Goal: Task Accomplishment & Management: Manage account settings

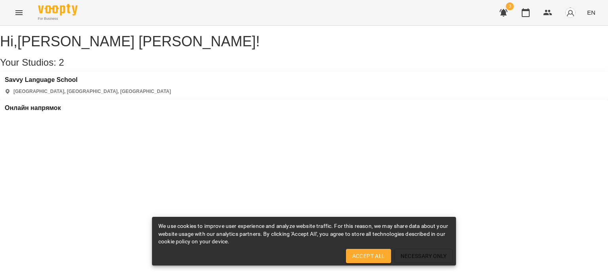
click at [61, 105] on div "Онлайн напрямок" at bounding box center [33, 111] width 56 height 12
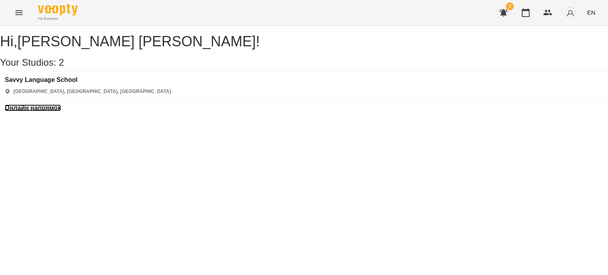
click at [61, 105] on h3 "Онлайн напрямок" at bounding box center [33, 108] width 56 height 7
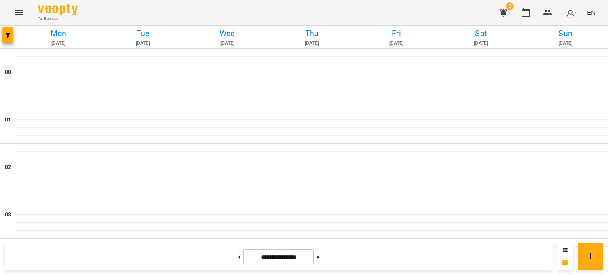
scroll to position [356, 0]
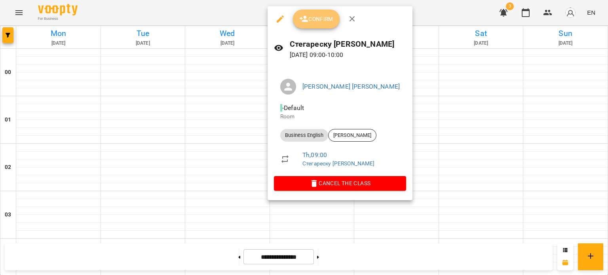
click at [318, 14] on span "Confirm" at bounding box center [316, 19] width 34 height 10
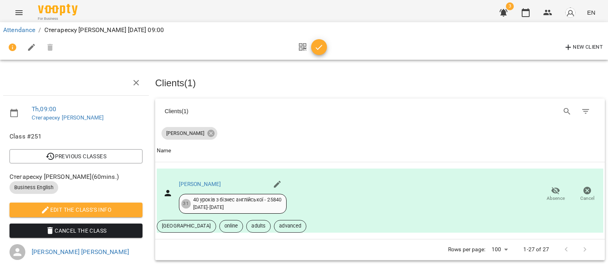
click at [315, 49] on icon "button" at bounding box center [319, 48] width 10 height 10
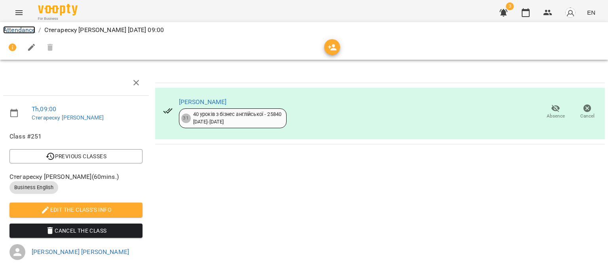
click at [29, 31] on link "Attendance" at bounding box center [19, 30] width 32 height 8
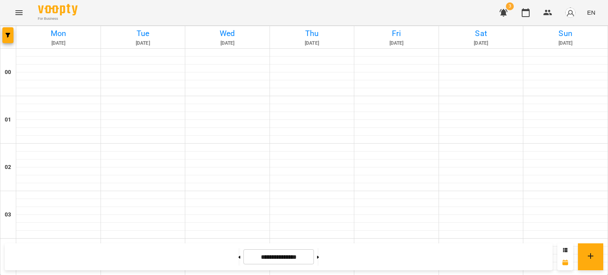
scroll to position [435, 0]
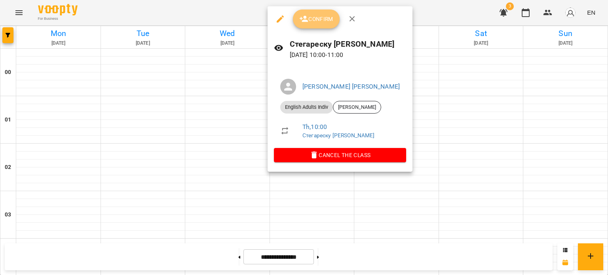
click at [312, 20] on span "Confirm" at bounding box center [316, 19] width 34 height 10
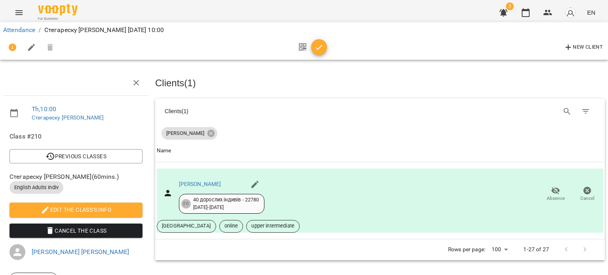
click at [318, 46] on icon "button" at bounding box center [319, 48] width 10 height 10
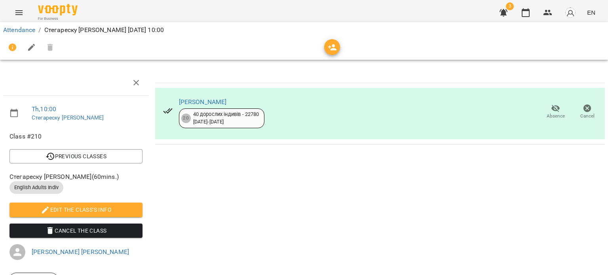
click at [23, 25] on li "Attendance" at bounding box center [19, 30] width 32 height 10
click at [12, 30] on link "Attendance" at bounding box center [19, 30] width 32 height 8
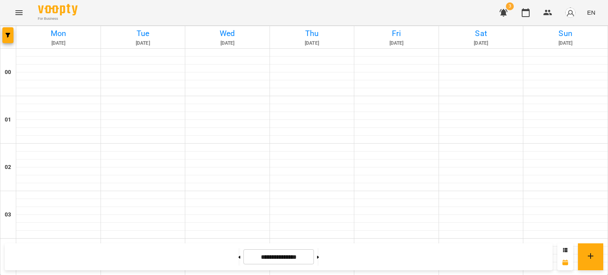
scroll to position [554, 0]
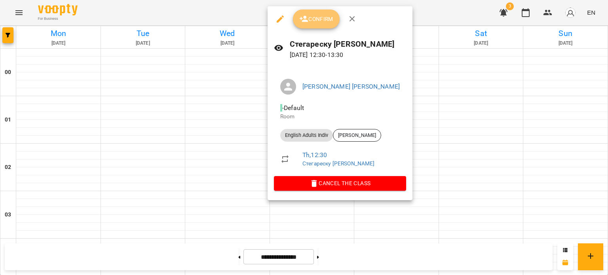
click at [314, 18] on span "Confirm" at bounding box center [316, 19] width 34 height 10
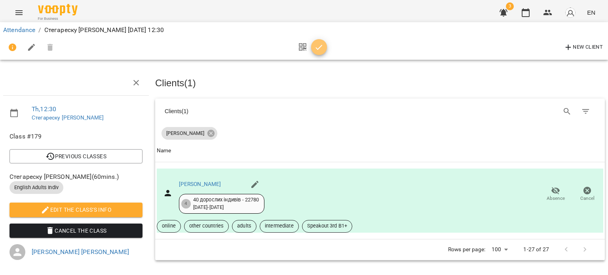
click at [320, 49] on icon "button" at bounding box center [319, 48] width 10 height 10
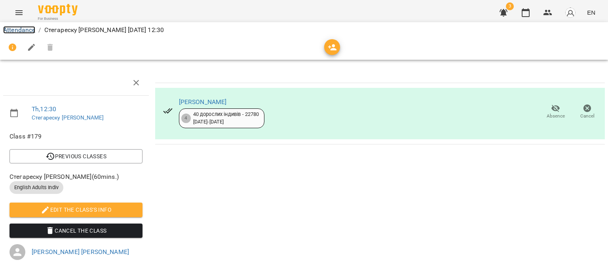
click at [19, 31] on link "Attendance" at bounding box center [19, 30] width 32 height 8
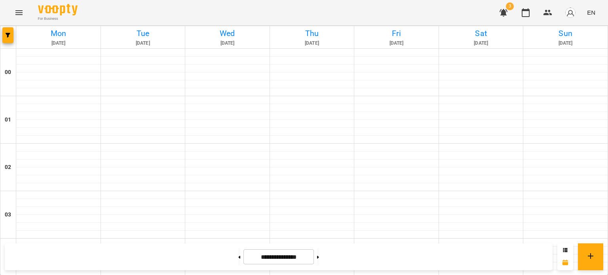
scroll to position [554, 0]
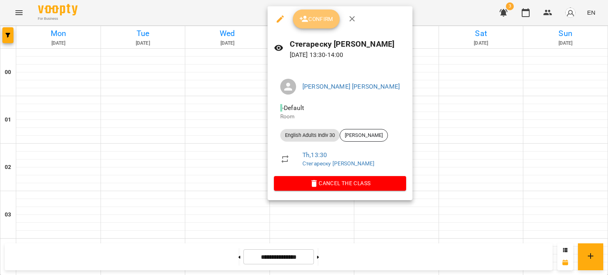
click at [313, 20] on span "Confirm" at bounding box center [316, 19] width 34 height 10
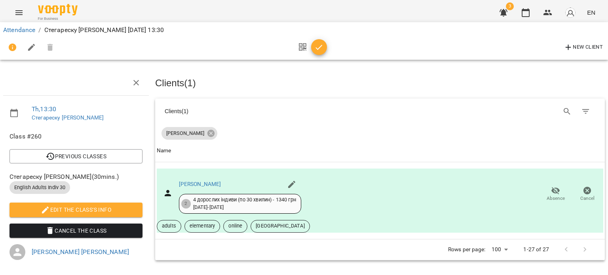
click at [317, 48] on icon "button" at bounding box center [319, 48] width 10 height 10
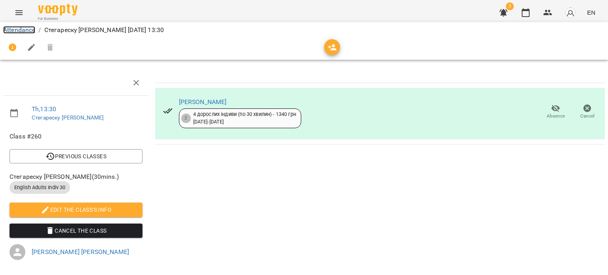
click at [21, 29] on link "Attendance" at bounding box center [19, 30] width 32 height 8
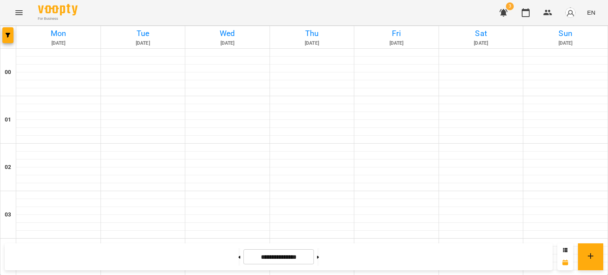
scroll to position [594, 0]
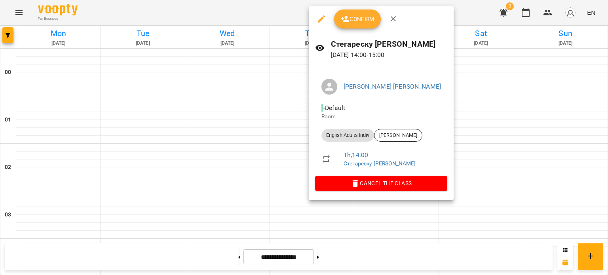
click at [292, 144] on div at bounding box center [304, 137] width 608 height 275
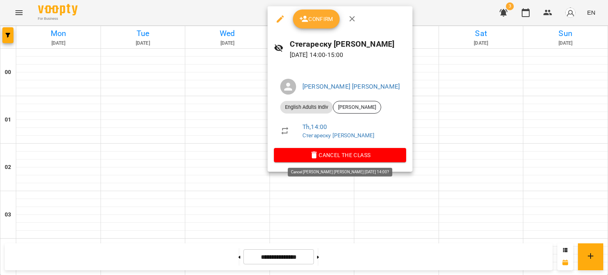
click at [325, 154] on span "Cancel the class" at bounding box center [340, 155] width 120 height 10
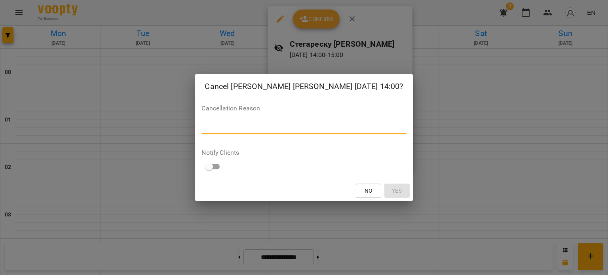
click at [234, 125] on textarea at bounding box center [303, 128] width 205 height 8
type textarea "**********"
click at [386, 190] on button "Yes" at bounding box center [396, 191] width 25 height 14
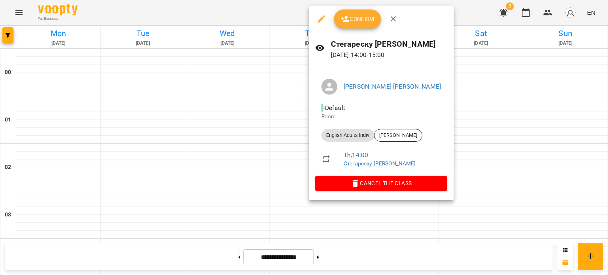
click at [354, 22] on span "Confirm" at bounding box center [357, 19] width 34 height 10
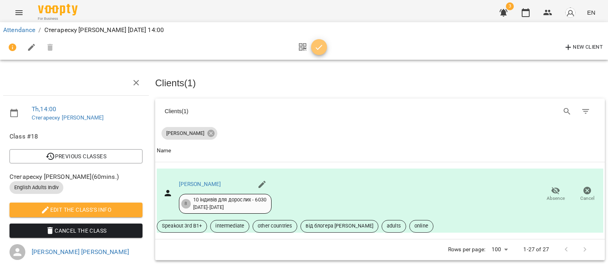
click at [319, 46] on icon "button" at bounding box center [319, 48] width 10 height 10
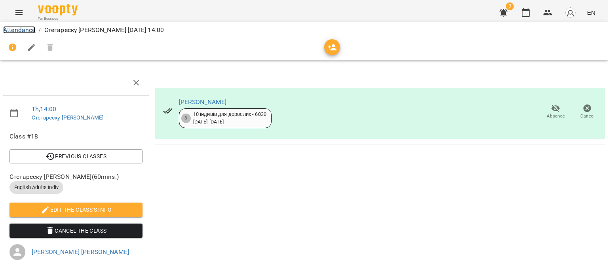
click at [17, 27] on link "Attendance" at bounding box center [19, 30] width 32 height 8
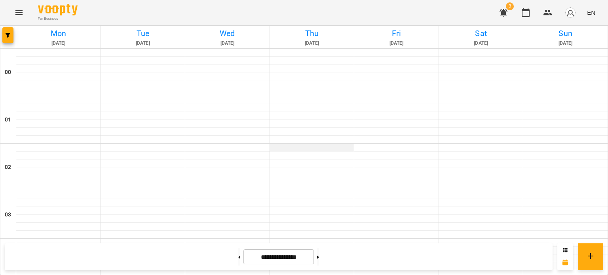
scroll to position [633, 0]
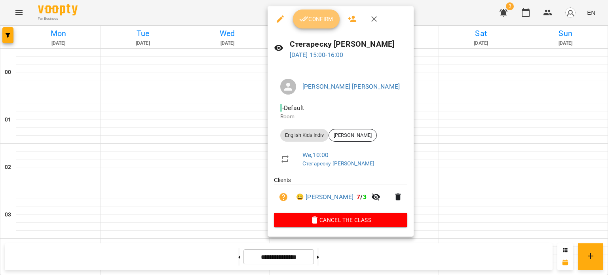
click at [305, 23] on icon "button" at bounding box center [304, 19] width 10 height 10
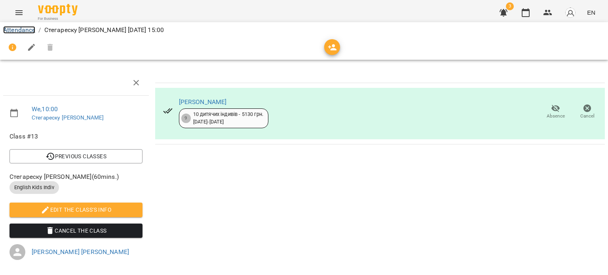
click at [13, 30] on link "Attendance" at bounding box center [19, 30] width 32 height 8
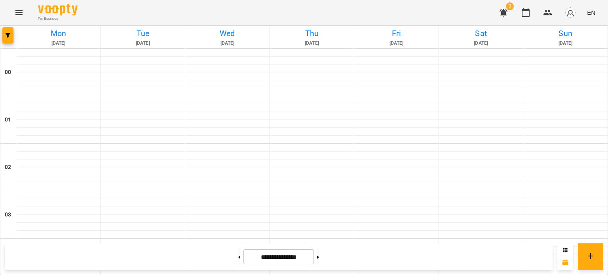
scroll to position [633, 0]
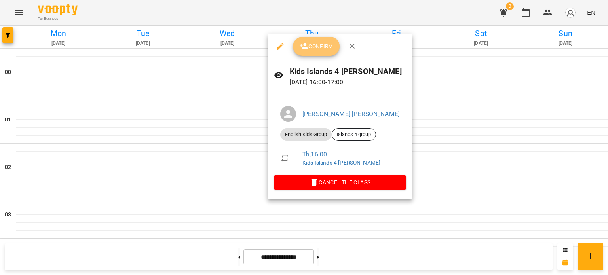
click at [309, 46] on span "Confirm" at bounding box center [316, 47] width 34 height 10
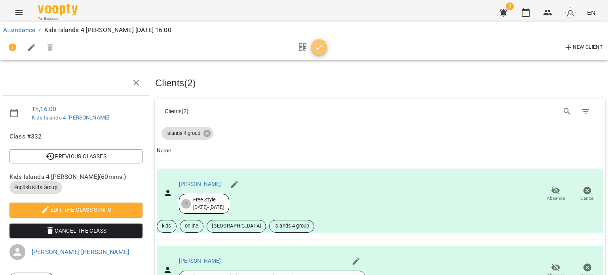
click at [321, 49] on icon "button" at bounding box center [319, 48] width 10 height 10
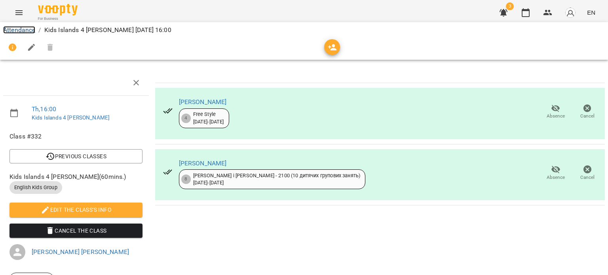
click at [29, 31] on link "Attendance" at bounding box center [19, 30] width 32 height 8
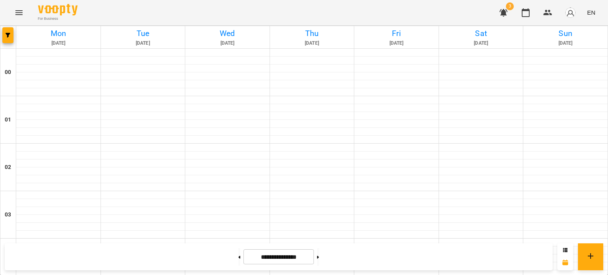
scroll to position [713, 0]
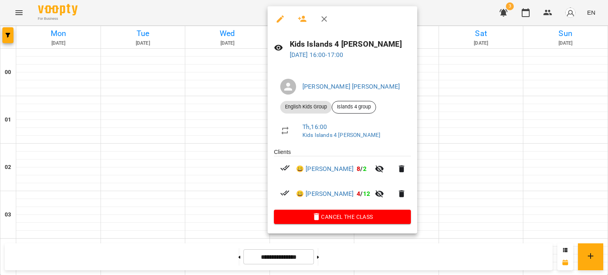
click at [467, 114] on div at bounding box center [304, 137] width 608 height 275
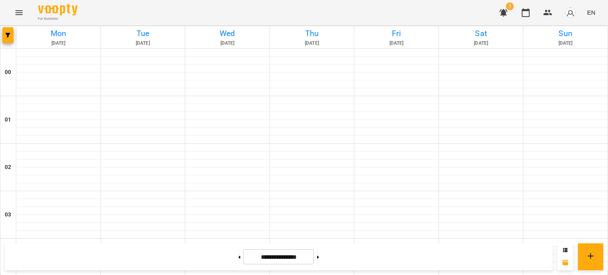
scroll to position [831, 0]
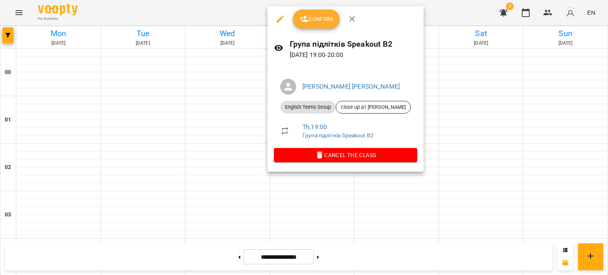
click at [323, 20] on span "Confirm" at bounding box center [316, 19] width 34 height 10
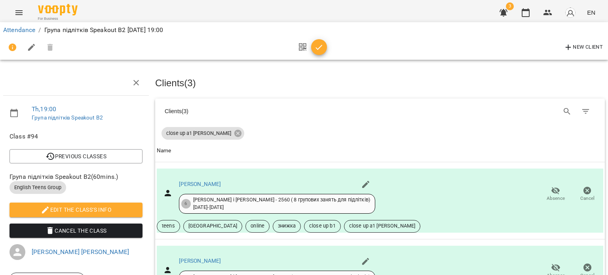
click at [320, 46] on icon "button" at bounding box center [319, 48] width 10 height 10
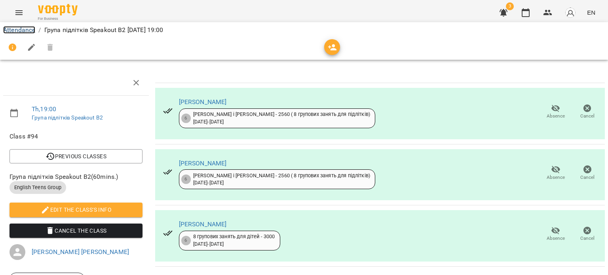
click at [16, 30] on link "Attendance" at bounding box center [19, 30] width 32 height 8
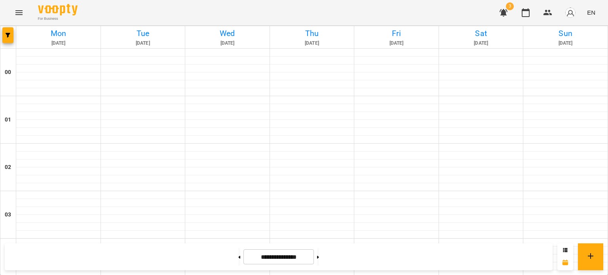
scroll to position [633, 0]
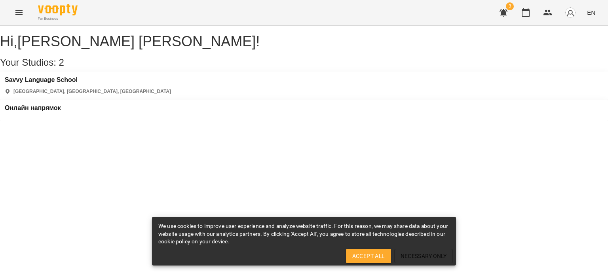
click at [505, 13] on icon "button" at bounding box center [504, 13] width 8 height 8
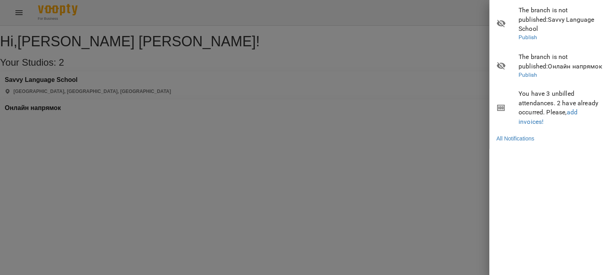
click at [245, 78] on div at bounding box center [304, 137] width 608 height 275
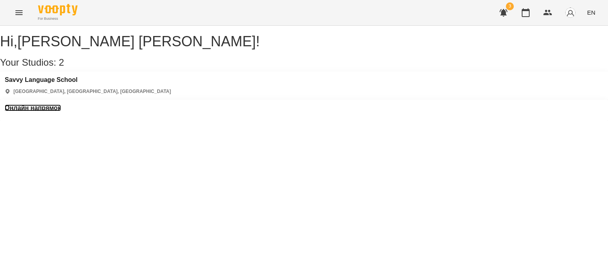
click at [61, 105] on h3 "Онлайн напрямок" at bounding box center [33, 108] width 56 height 7
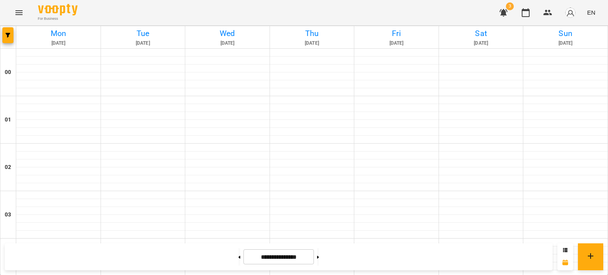
scroll to position [871, 0]
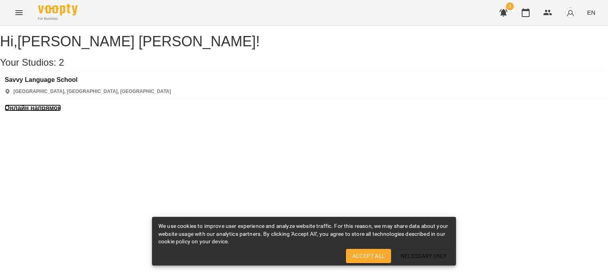
click at [61, 105] on h3 "Онлайн напрямок" at bounding box center [33, 108] width 56 height 7
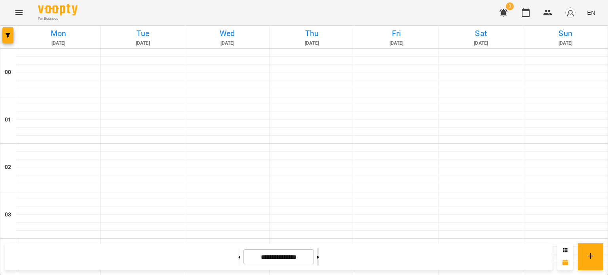
scroll to position [515, 0]
click at [319, 258] on icon at bounding box center [318, 257] width 2 height 3
type input "**********"
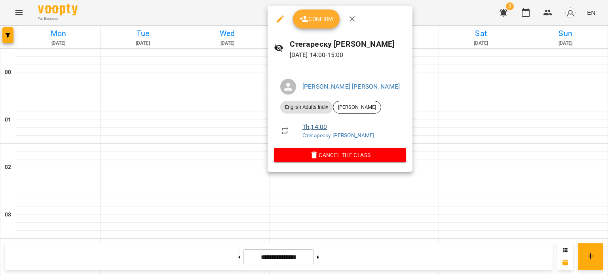
click at [318, 129] on link "Th , 14:00" at bounding box center [314, 127] width 25 height 8
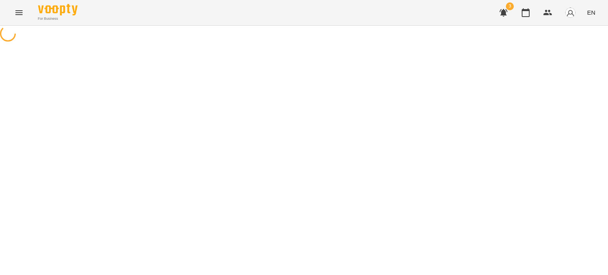
select select "*"
select select "**********"
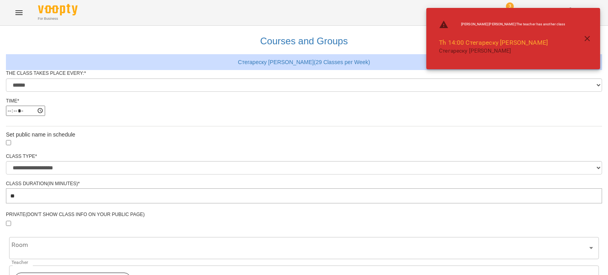
scroll to position [301, 0]
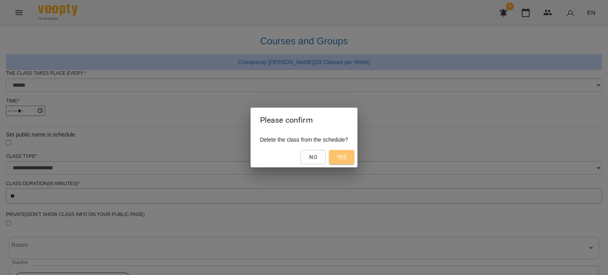
click at [347, 156] on span "Yes" at bounding box center [342, 157] width 10 height 10
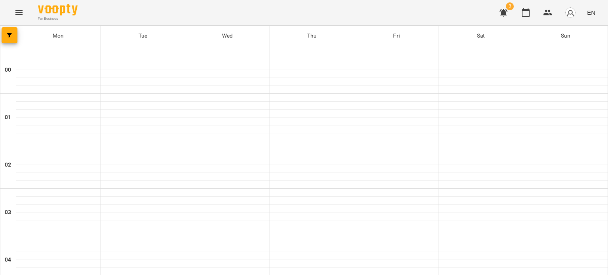
click at [17, 10] on icon "Menu" at bounding box center [19, 13] width 10 height 10
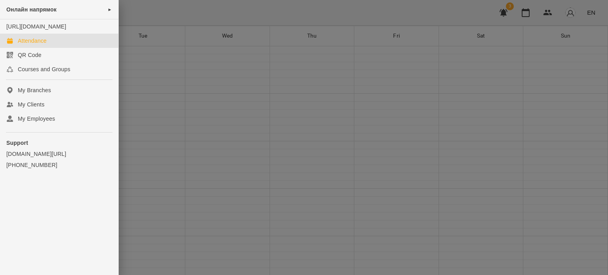
click at [40, 45] on div "Attendance" at bounding box center [32, 41] width 29 height 8
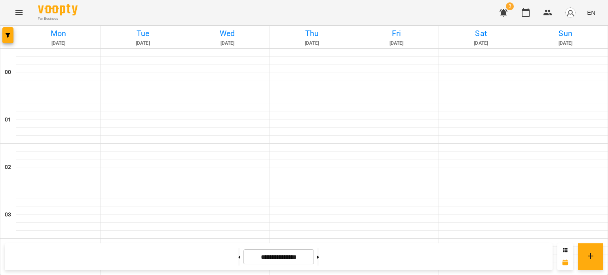
scroll to position [633, 0]
click at [238, 257] on button at bounding box center [239, 256] width 2 height 17
type input "**********"
